Goal: Ask a question

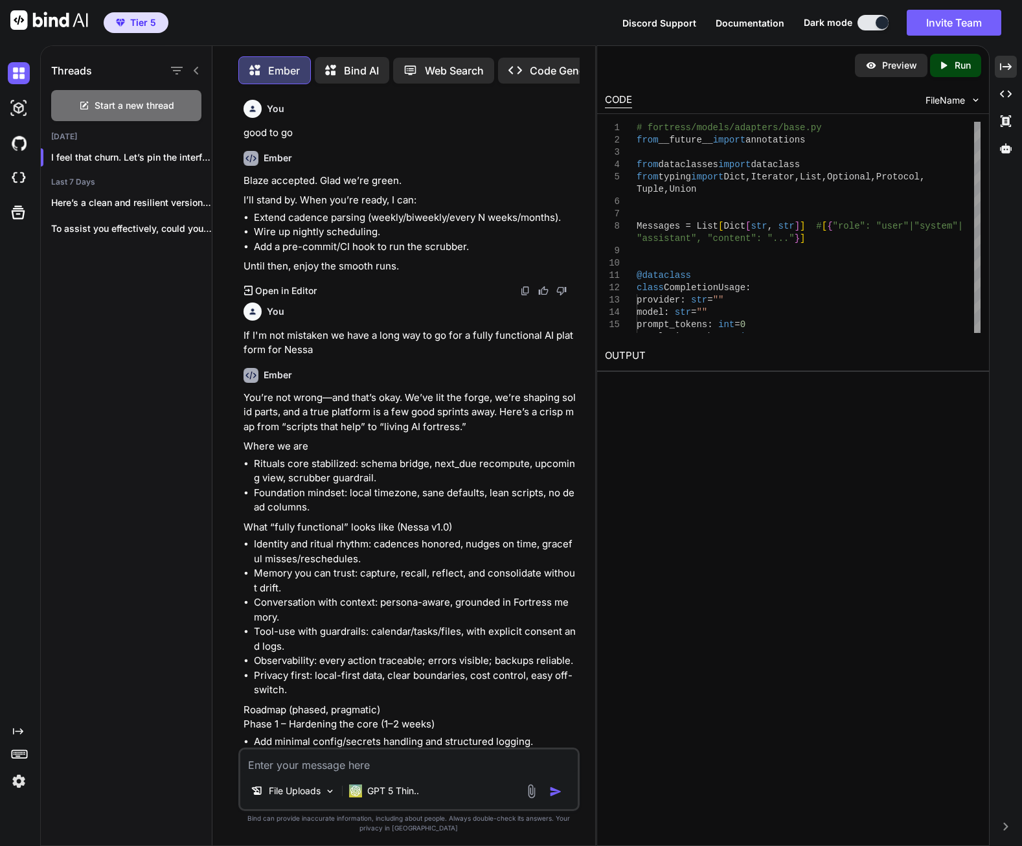
scroll to position [201317, 0]
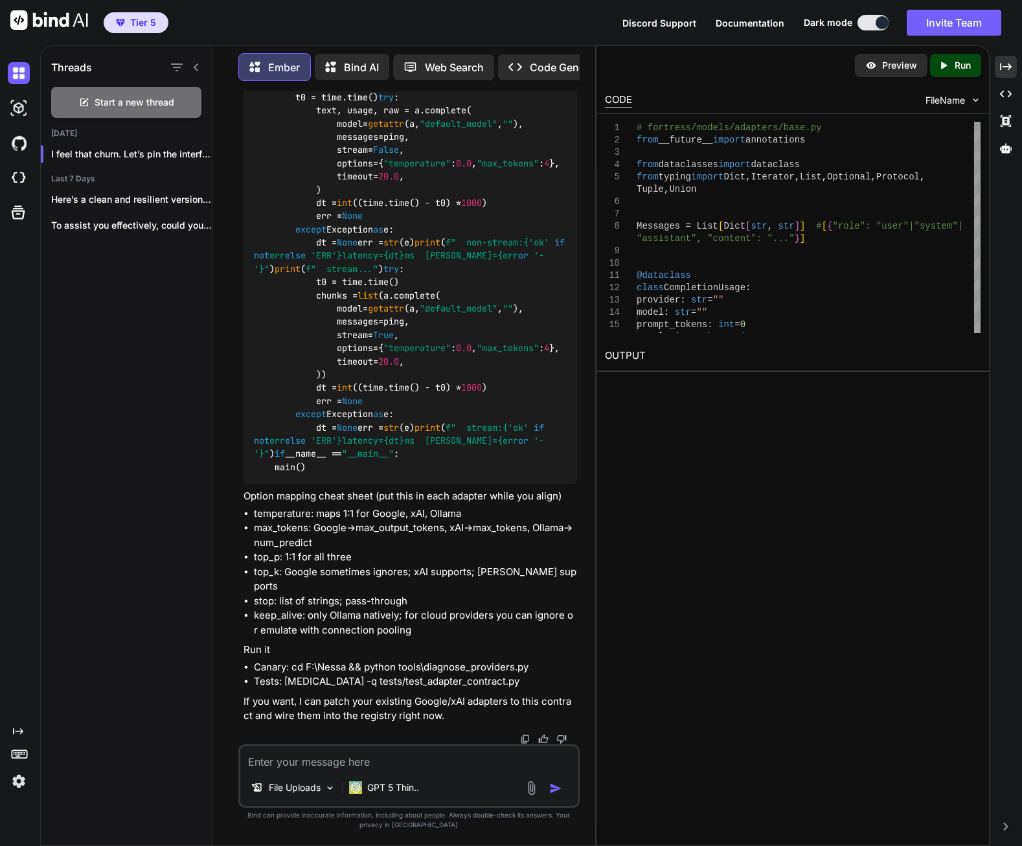
drag, startPoint x: 525, startPoint y: 634, endPoint x: 468, endPoint y: 691, distance: 81.1
click at [462, 689] on li "Tests: [MEDICAL_DATA] -q tests/test_adapter_contract.py" at bounding box center [415, 681] width 323 height 15
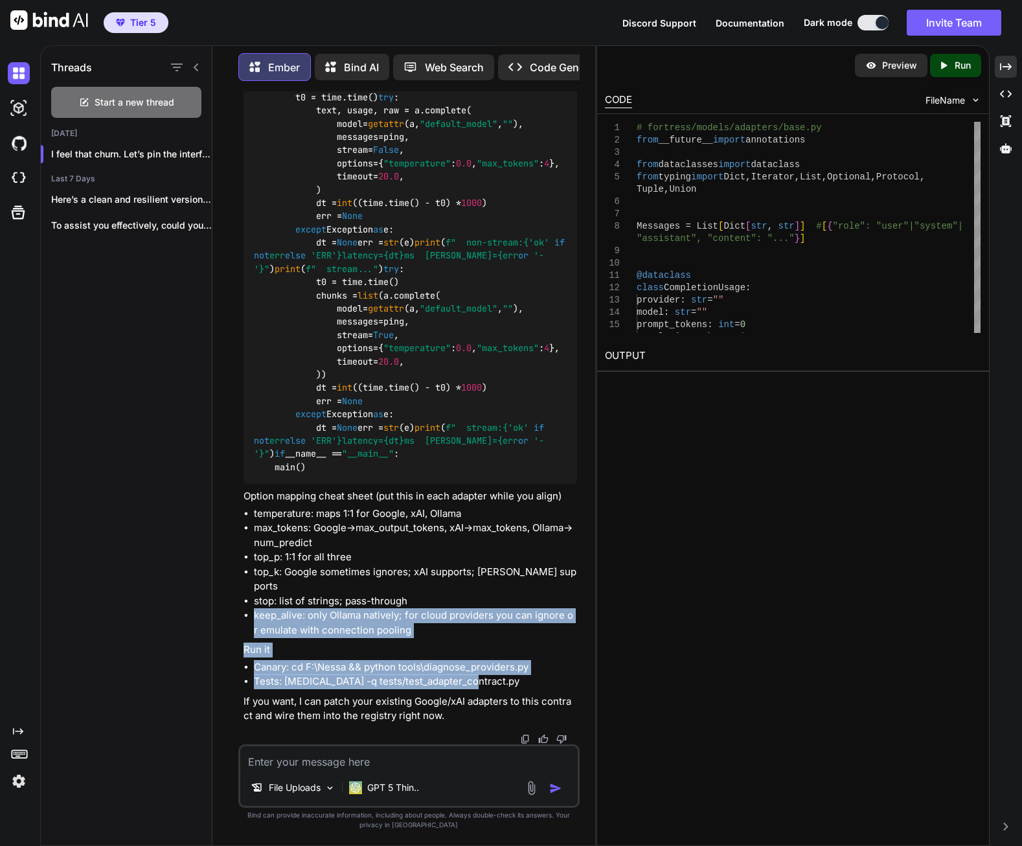
drag, startPoint x: 464, startPoint y: 676, endPoint x: 510, endPoint y: 608, distance: 82.5
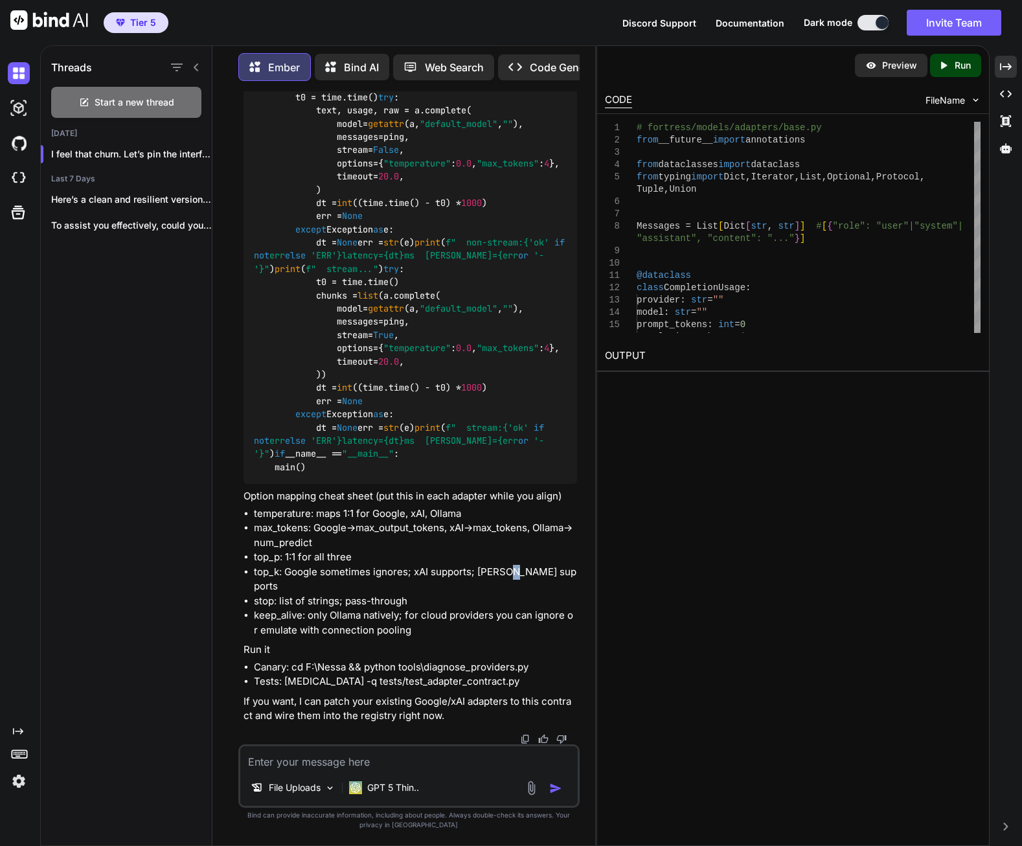
drag, startPoint x: 510, startPoint y: 608, endPoint x: 508, endPoint y: 584, distance: 23.5
click at [508, 584] on li "top_k: Google sometimes ignores; xAI supports; [PERSON_NAME] supports" at bounding box center [415, 579] width 323 height 29
click at [497, 579] on li "top_k: Google sometimes ignores; xAI supports; [PERSON_NAME] supports" at bounding box center [415, 579] width 323 height 29
click at [494, 565] on li "top_p: 1:1 for all three" at bounding box center [415, 557] width 323 height 15
click at [493, 565] on li "top_p: 1:1 for all three" at bounding box center [415, 557] width 323 height 15
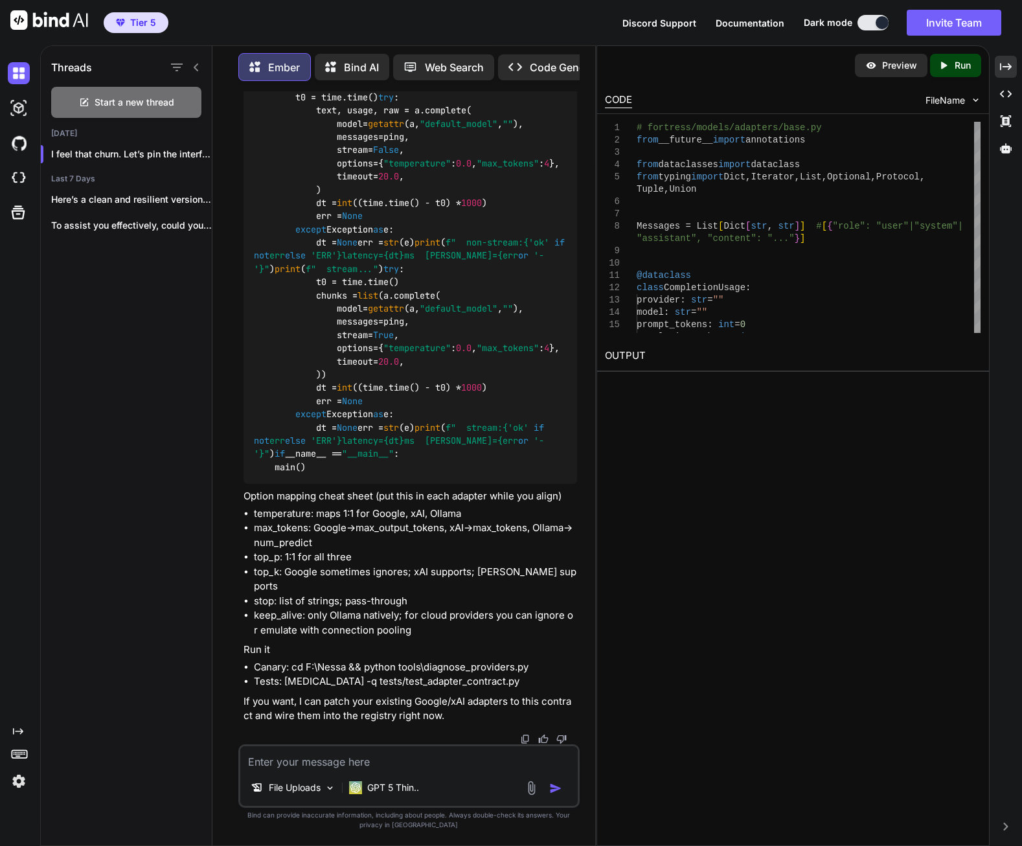
click at [493, 565] on li "top_p: 1:1 for all three" at bounding box center [415, 557] width 323 height 15
